Goal: Navigation & Orientation: Understand site structure

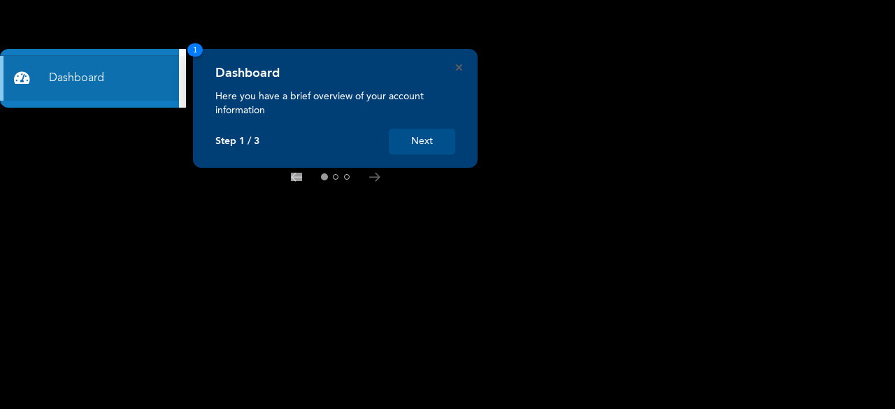
drag, startPoint x: 0, startPoint y: 0, endPoint x: 418, endPoint y: 142, distance: 441.4
click at [418, 142] on button "Next" at bounding box center [422, 142] width 66 height 26
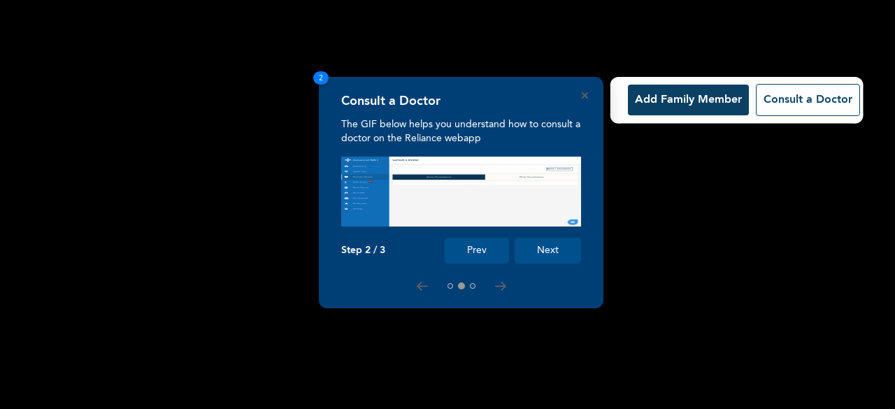
click at [554, 247] on button "Next" at bounding box center [547, 251] width 66 height 26
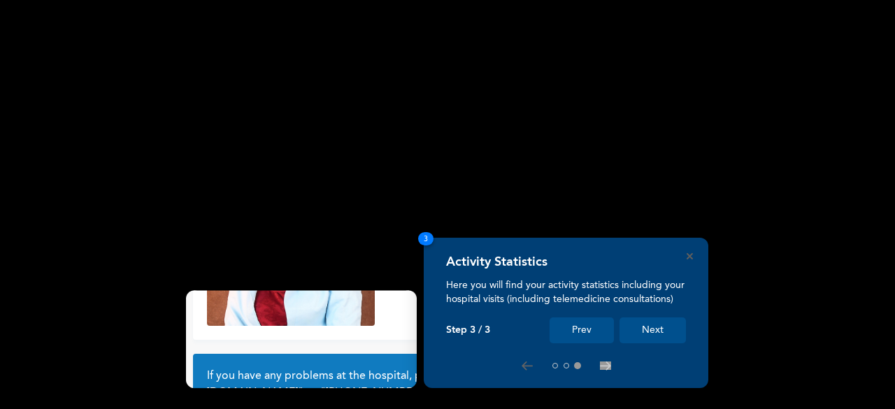
scroll to position [132, 0]
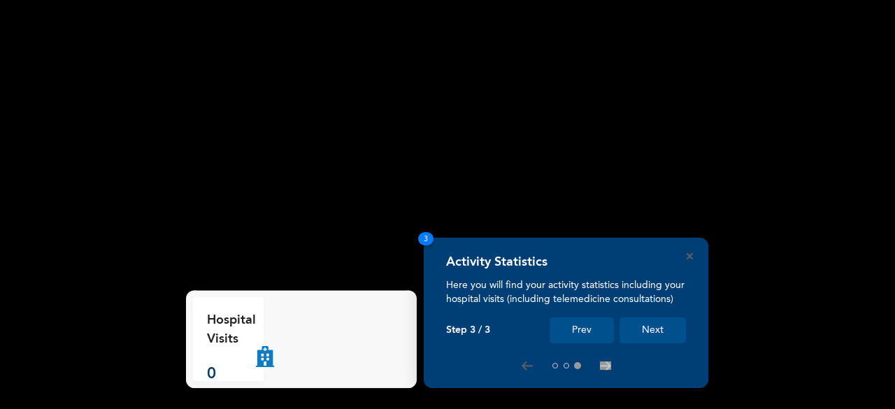
click at [648, 322] on button "Next" at bounding box center [652, 330] width 66 height 26
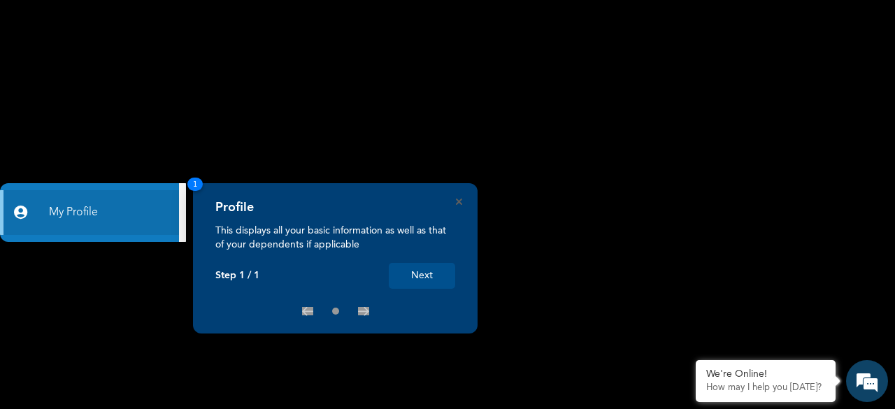
click at [424, 271] on button "Next" at bounding box center [422, 276] width 66 height 26
